Goal: Task Accomplishment & Management: Manage account settings

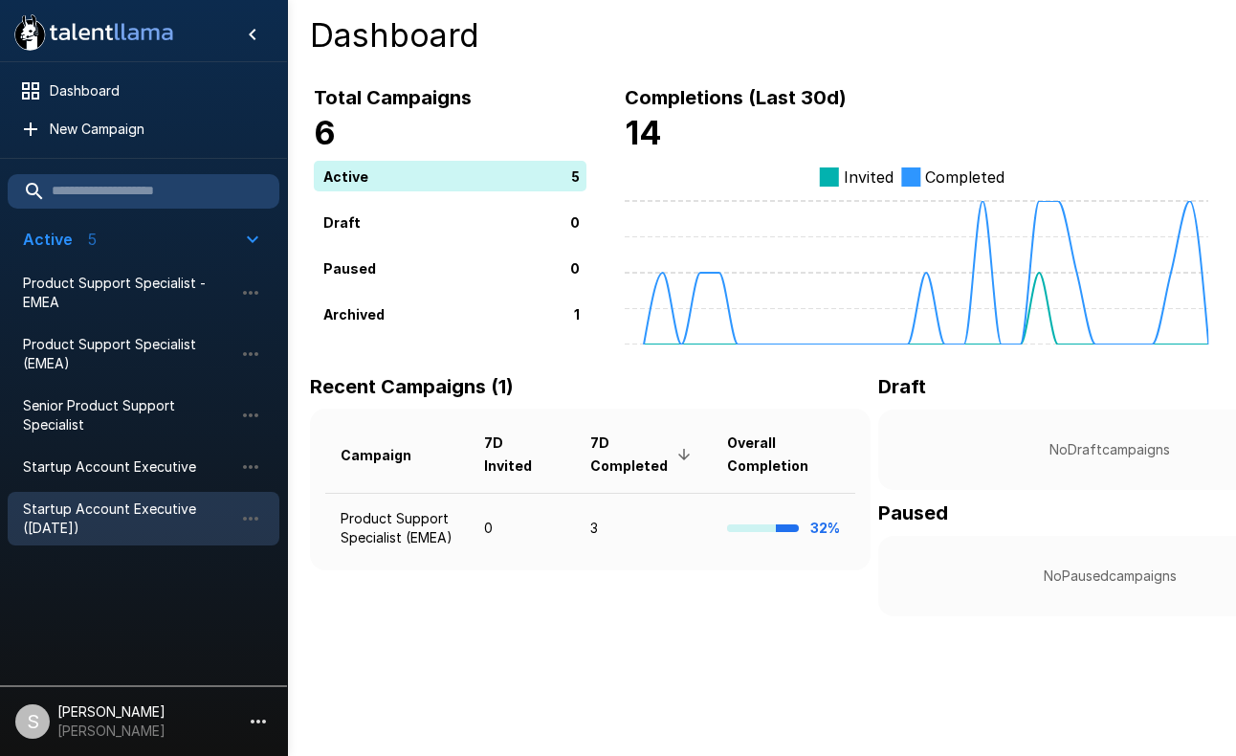
click at [123, 500] on span "Startup Account Executive ([DATE])" at bounding box center [128, 518] width 210 height 38
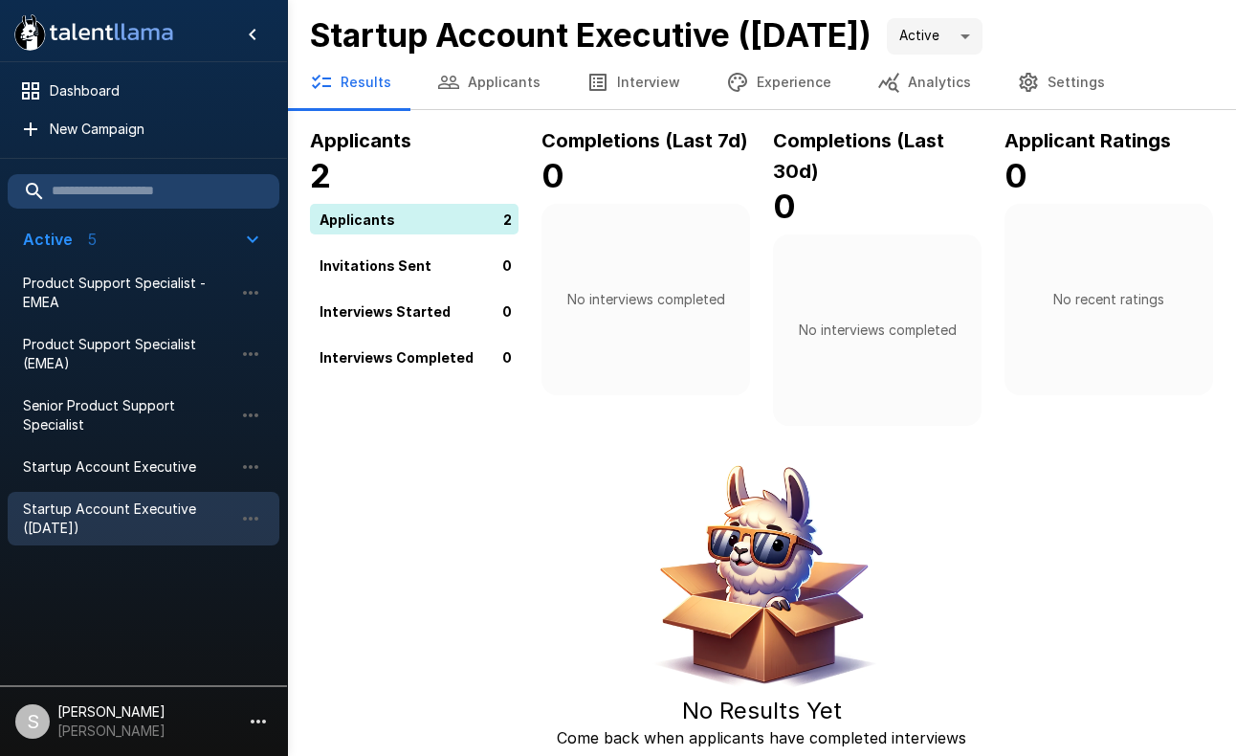
click at [373, 214] on div "2" at bounding box center [418, 219] width 216 height 31
click at [490, 84] on button "Applicants" at bounding box center [488, 82] width 149 height 54
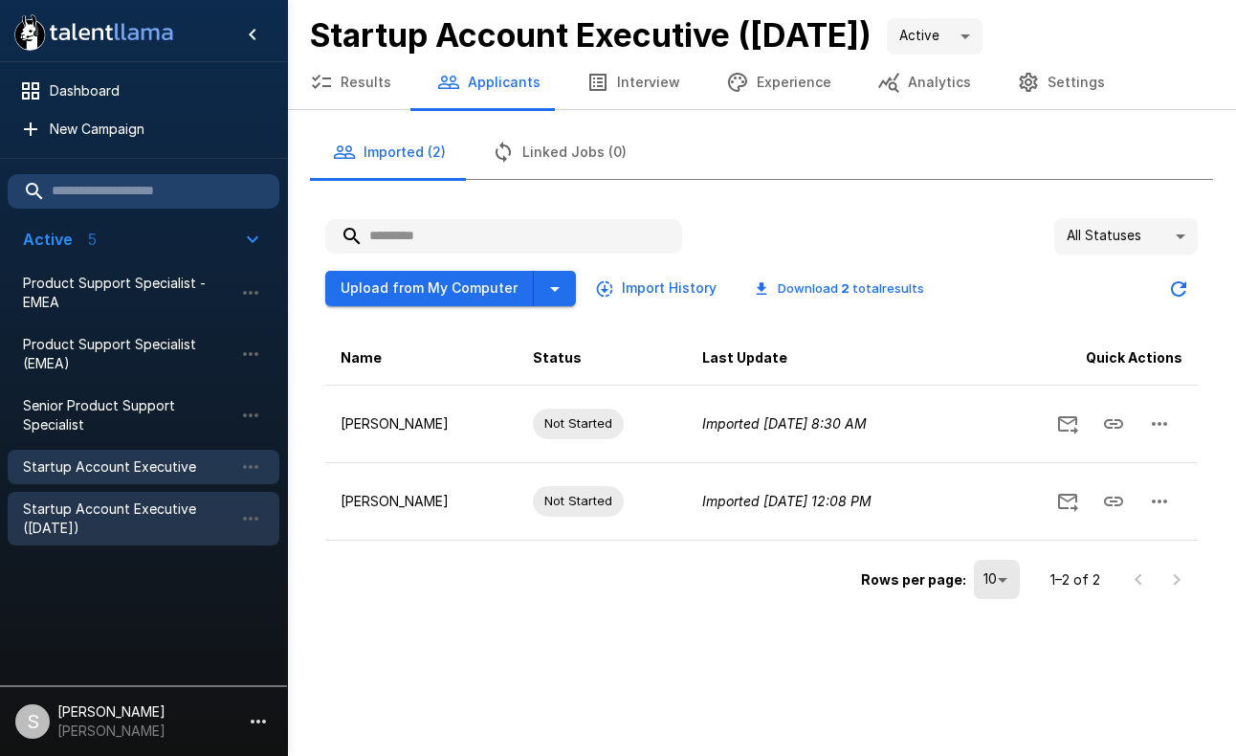
click at [122, 460] on span "Startup Account Executive" at bounding box center [128, 466] width 210 height 19
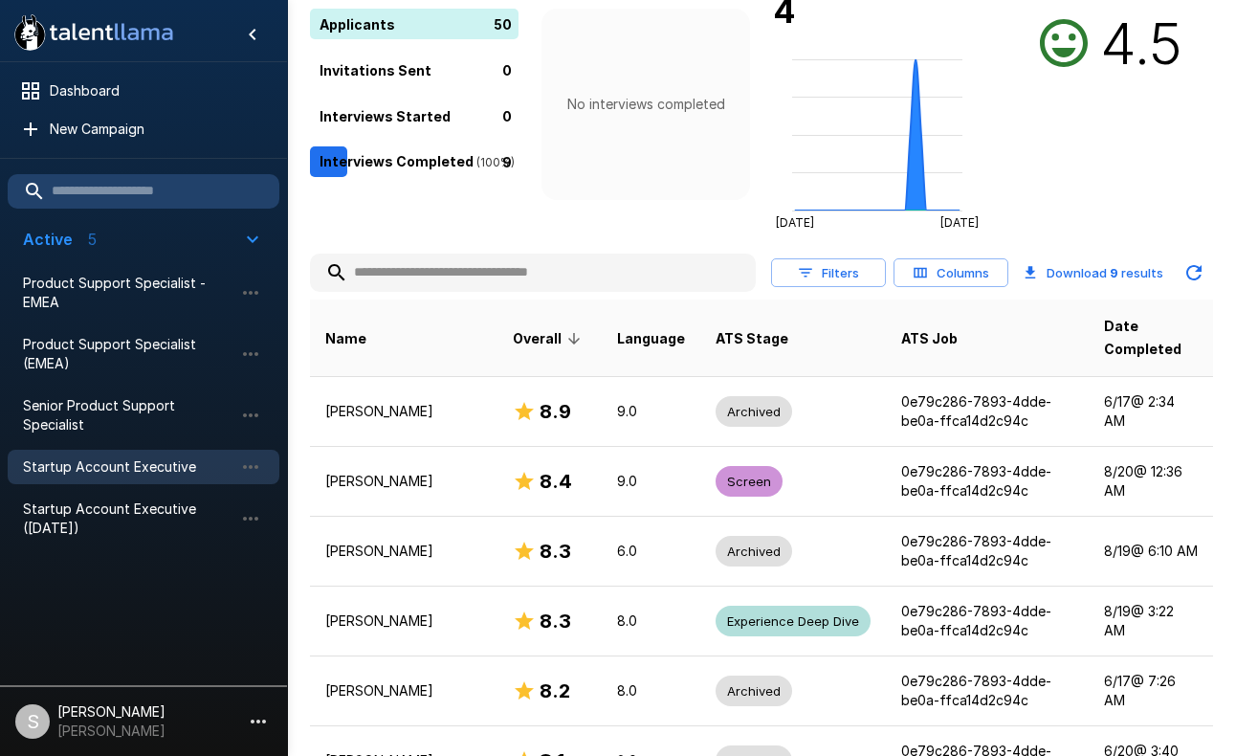
scroll to position [217, 0]
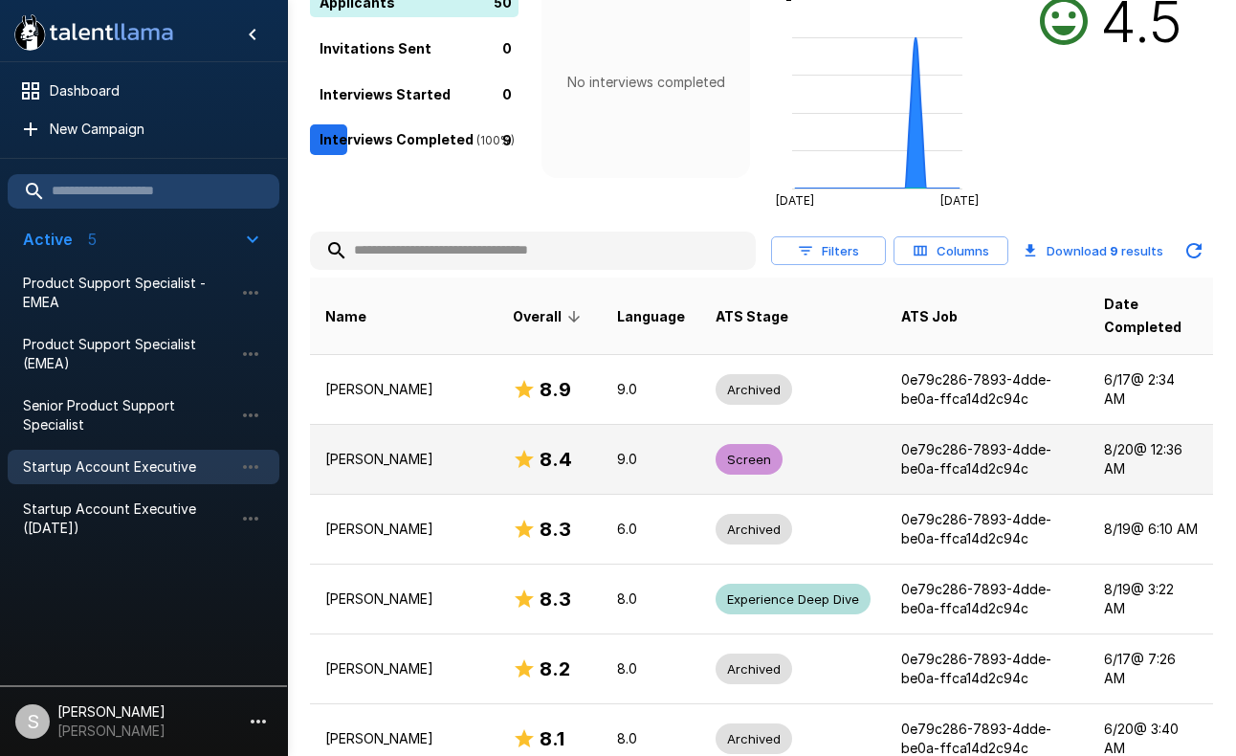
click at [363, 463] on p "[PERSON_NAME]" at bounding box center [403, 459] width 157 height 19
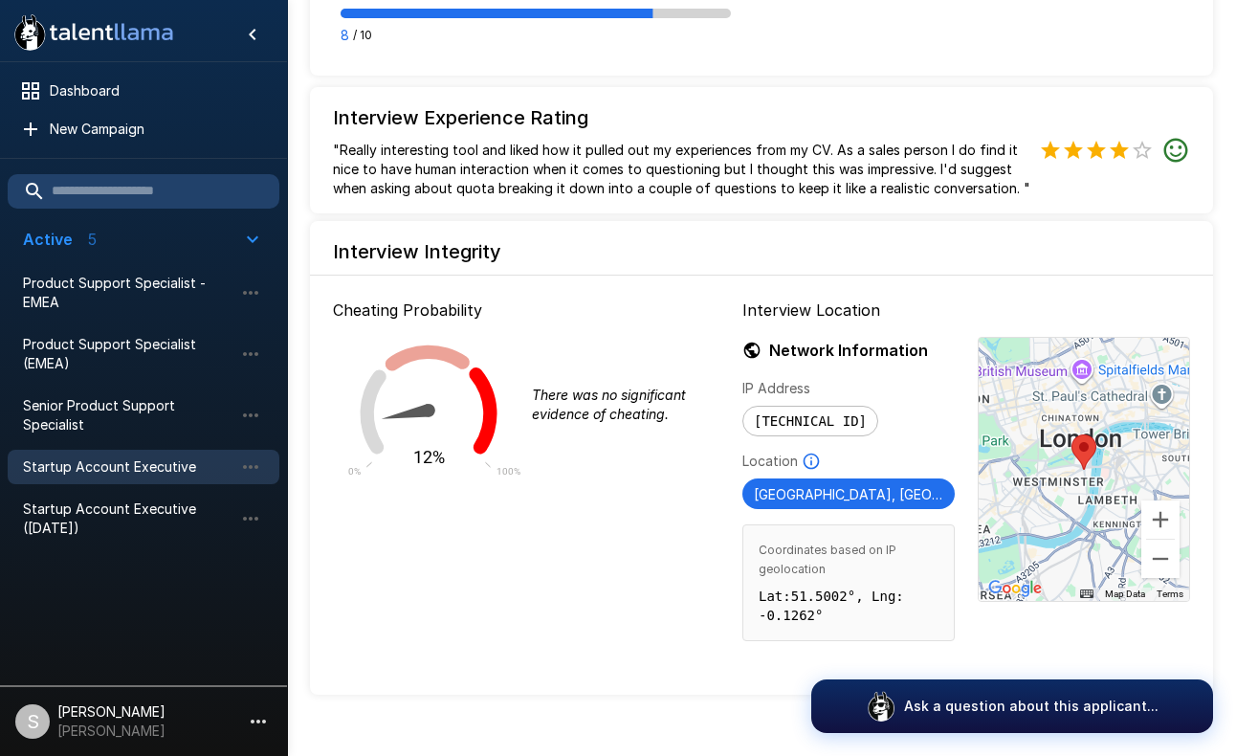
scroll to position [2100, 0]
